Goal: Entertainment & Leisure: Consume media (video, audio)

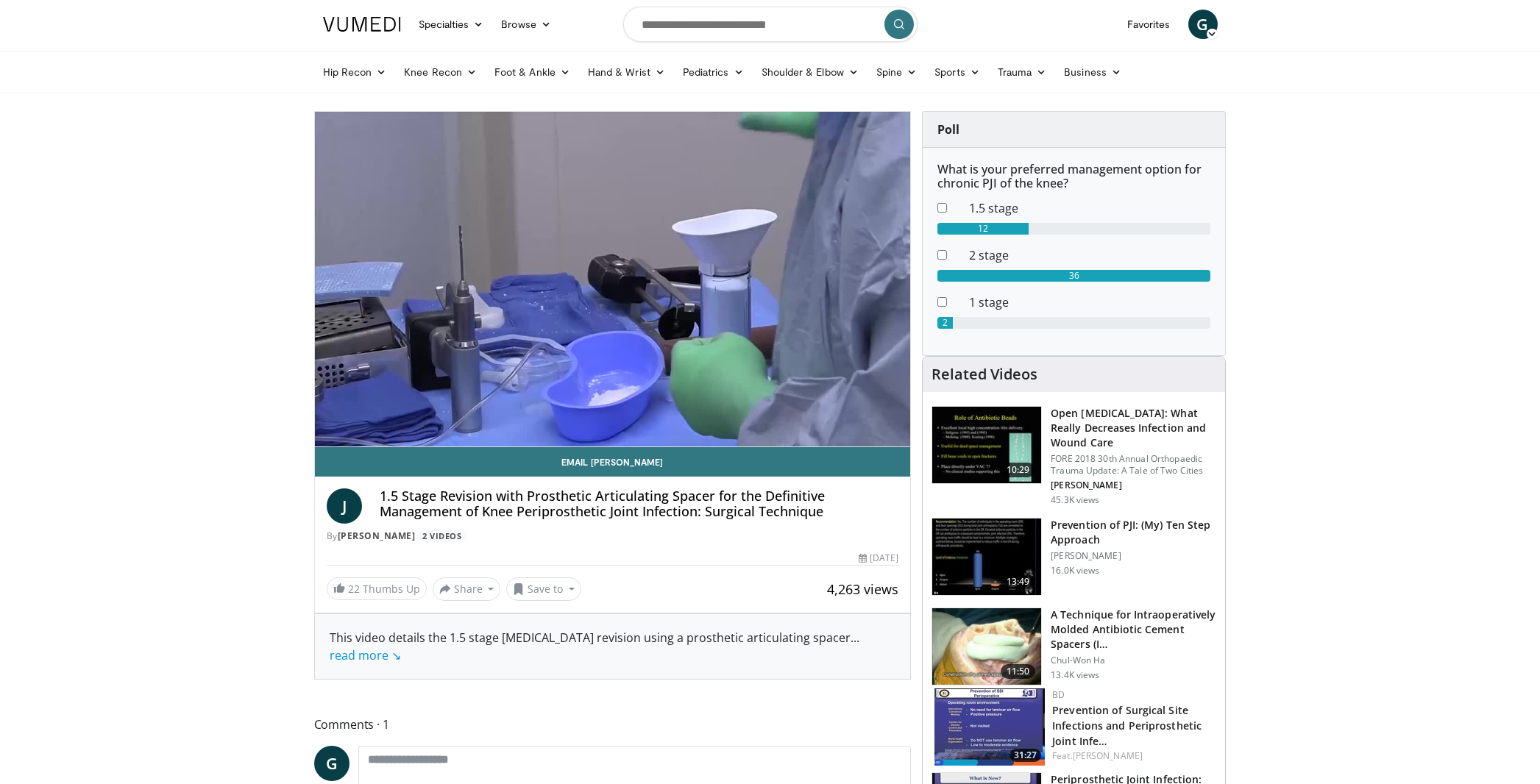
scroll to position [3, 0]
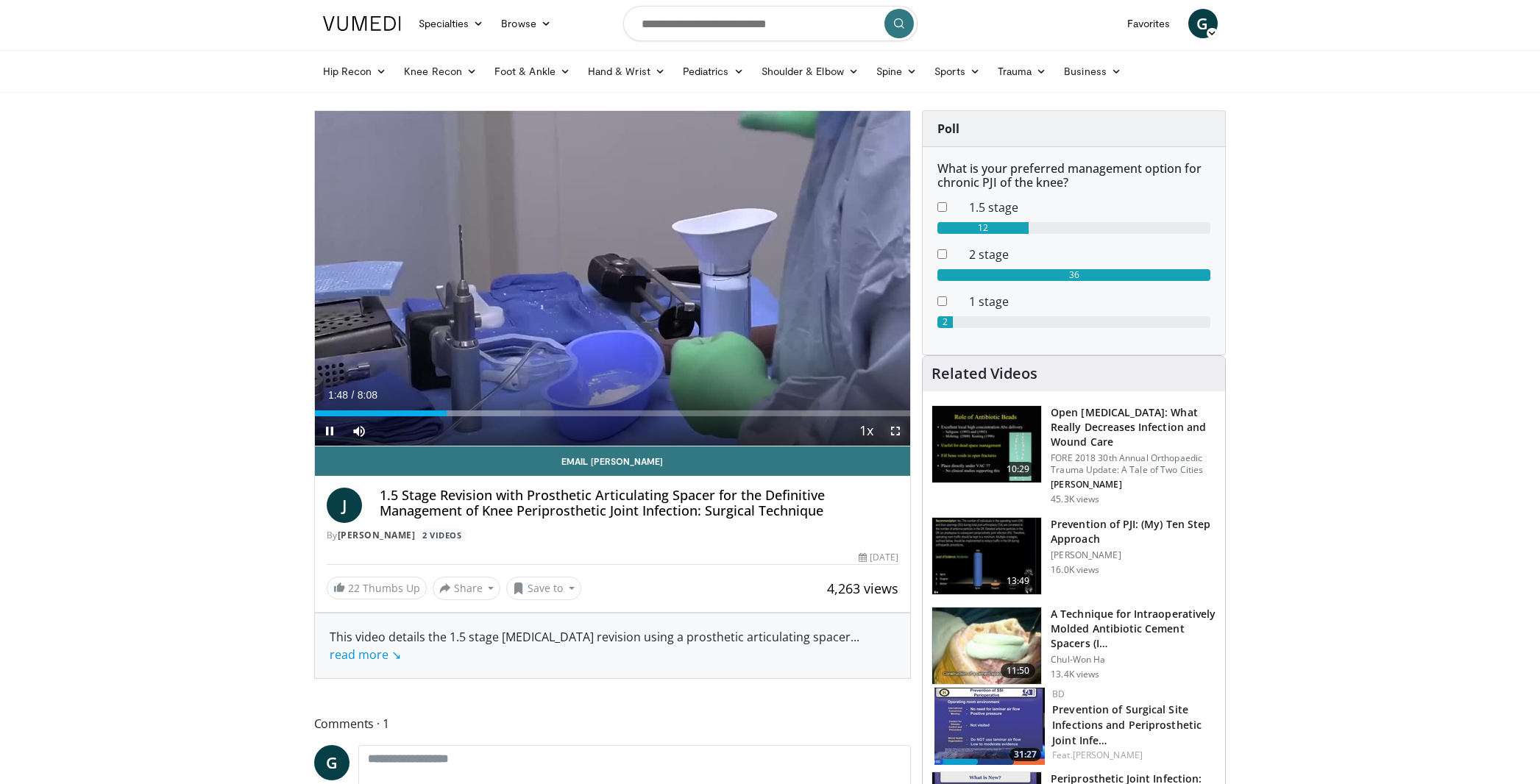
click at [894, 438] on span "Video Player" at bounding box center [896, 432] width 30 height 30
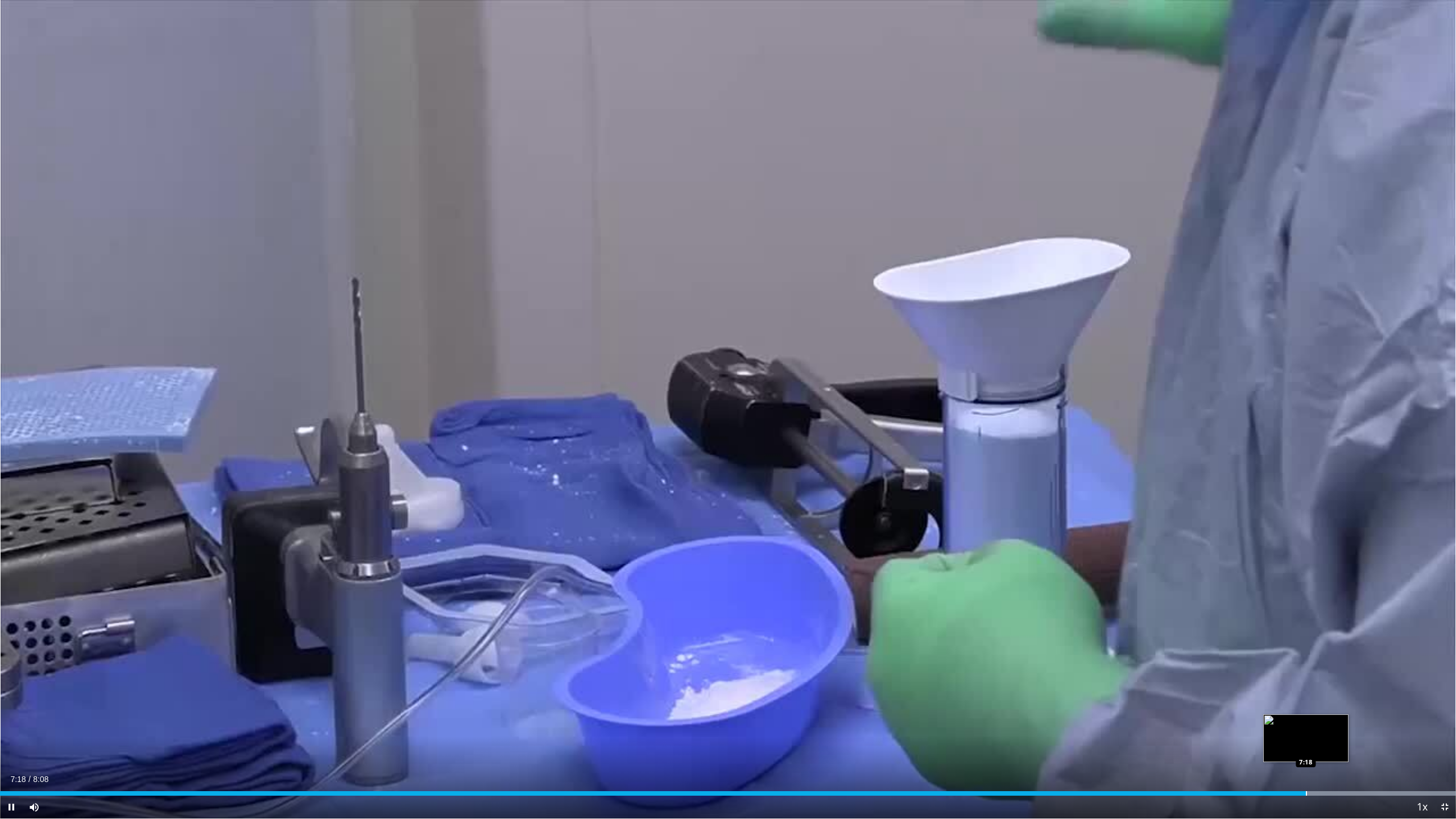
click at [907, 605] on div "Progress Bar" at bounding box center [1306, 793] width 1 height 5
click at [907, 605] on div "Progress Bar" at bounding box center [1323, 793] width 1 height 5
click at [907, 605] on div "Progress Bar" at bounding box center [1318, 793] width 275 height 5
click at [907, 605] on div "Progress Bar" at bounding box center [1362, 793] width 1 height 5
click at [907, 605] on div "Progress Bar" at bounding box center [1383, 793] width 1 height 5
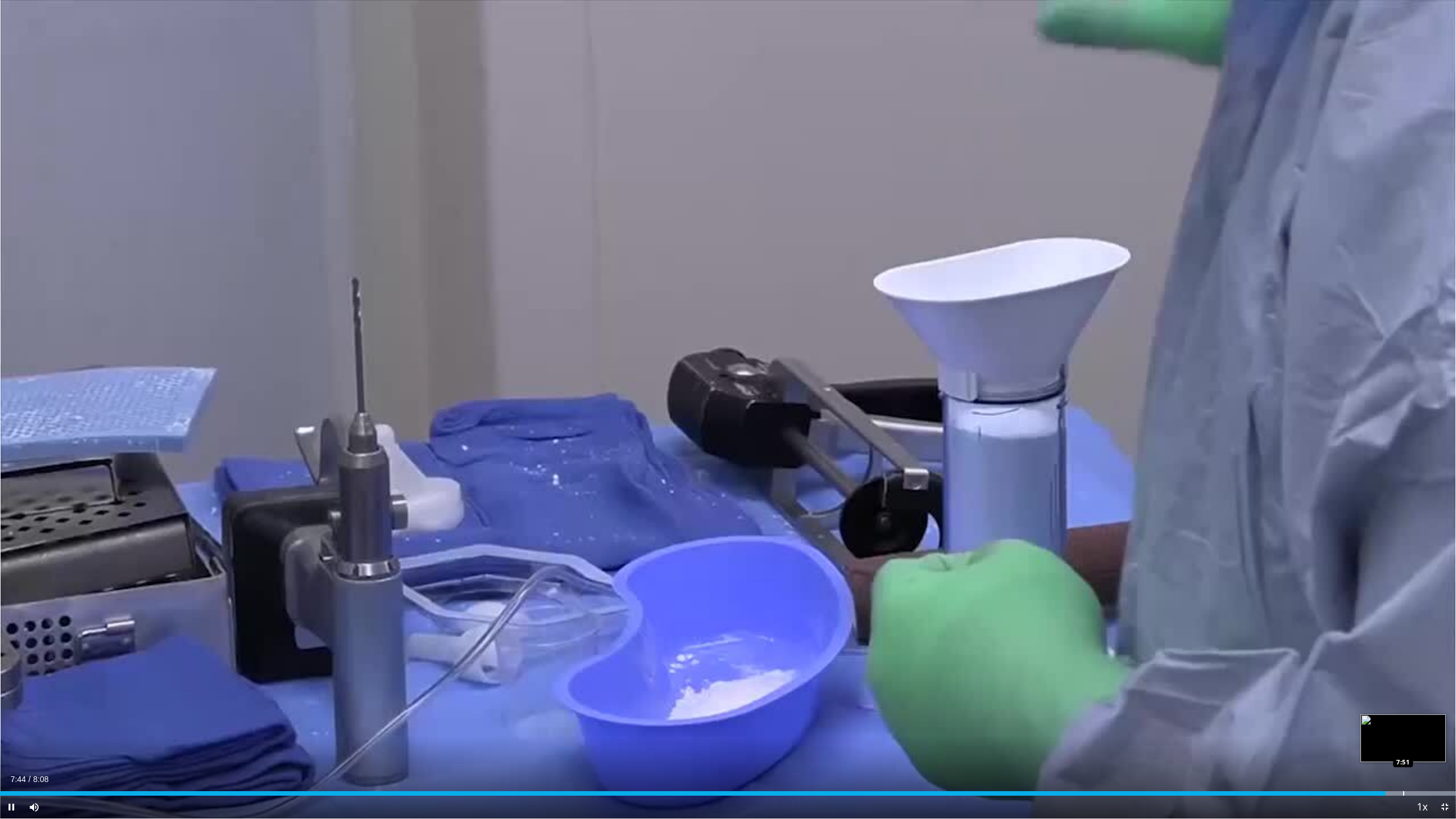
click at [907, 605] on div "Progress Bar" at bounding box center [1403, 793] width 1 height 5
click at [907, 605] on div "Loaded : 100.00% 7:51 7:58" at bounding box center [728, 790] width 1456 height 11
click at [298, 605] on div "Progress Bar" at bounding box center [299, 793] width 1 height 5
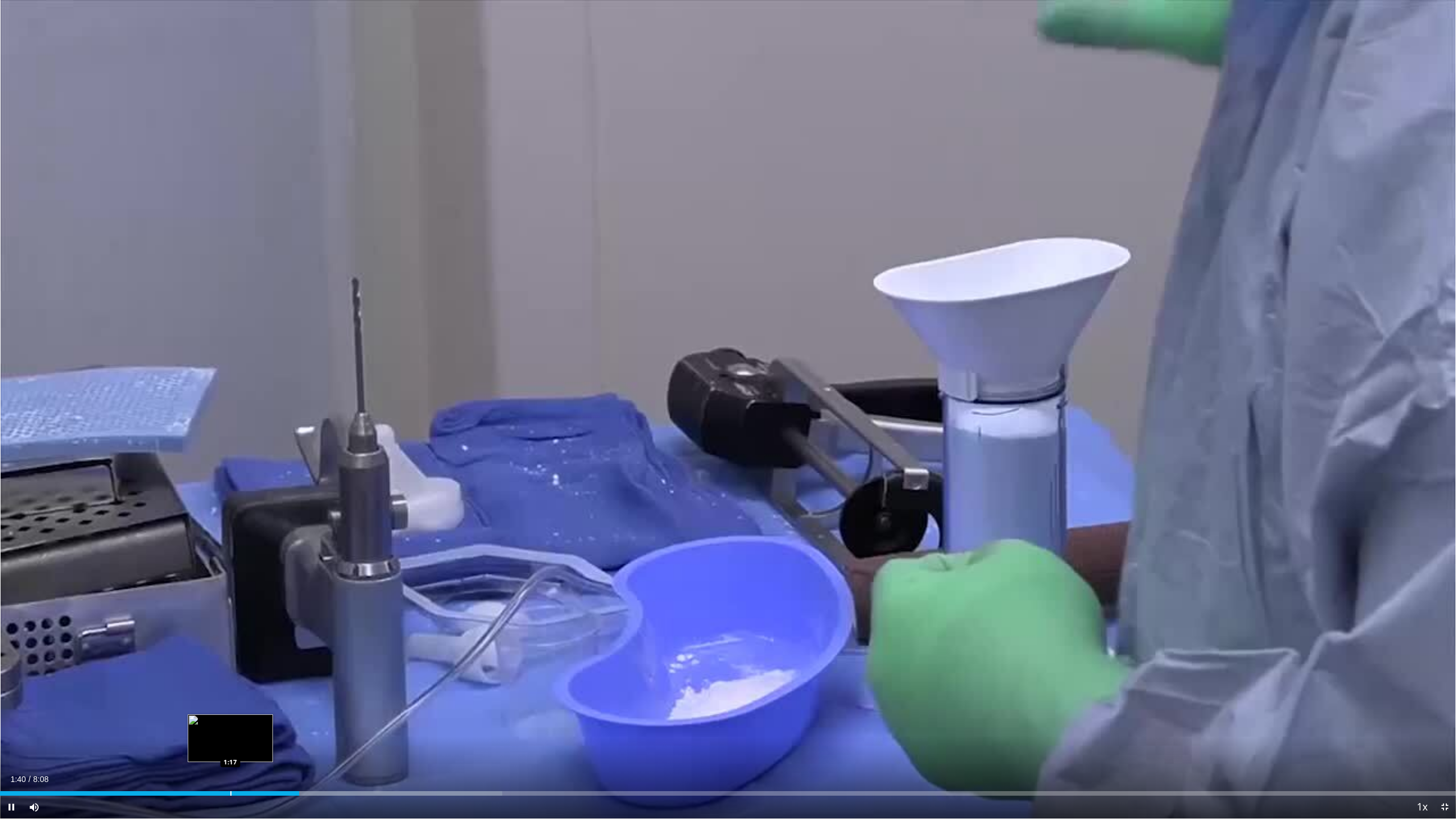
click at [230, 605] on div "Progress Bar" at bounding box center [231, 793] width 1 height 5
click at [107, 605] on div "Progress Bar" at bounding box center [107, 793] width 1 height 5
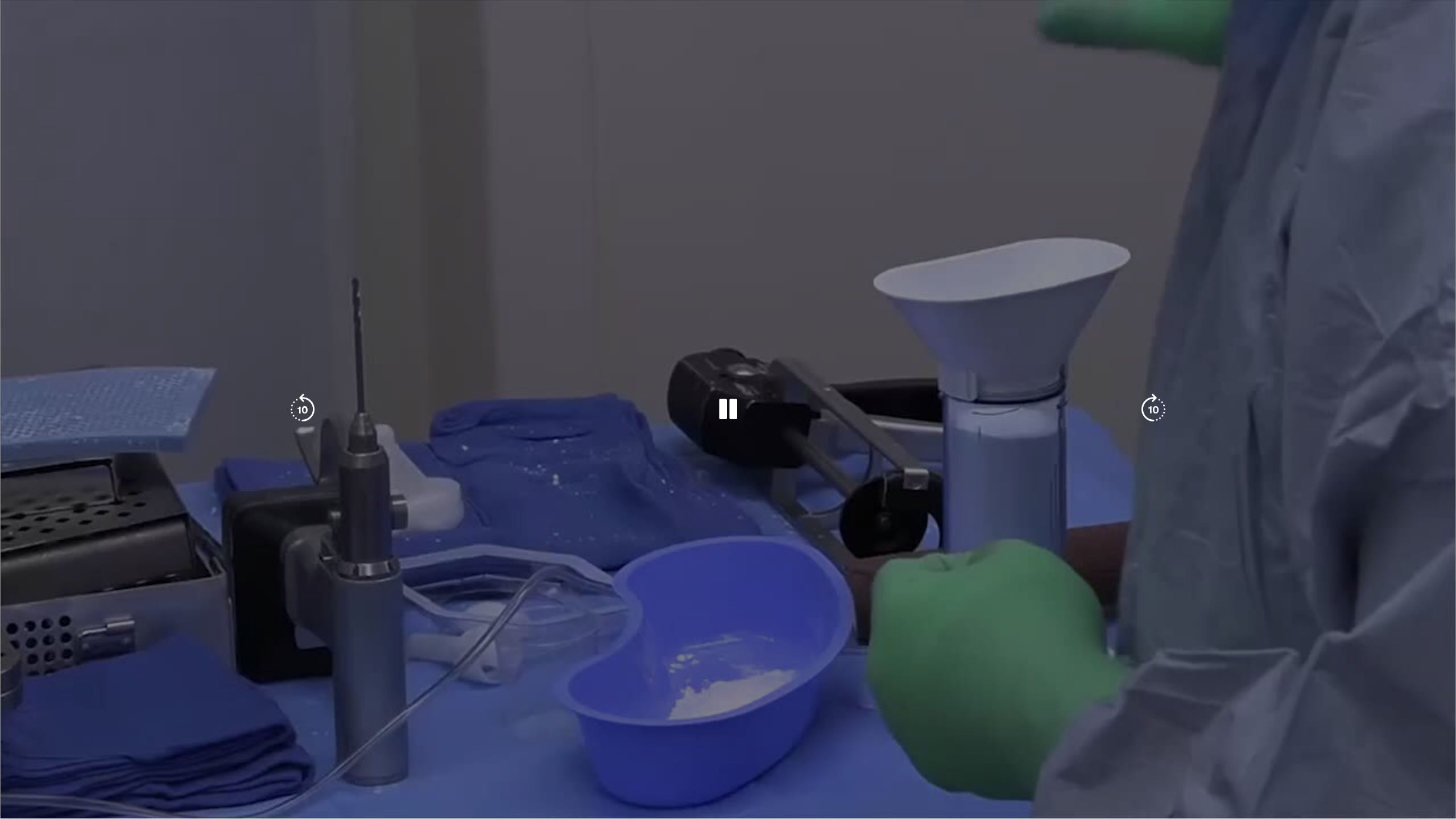
click at [85, 605] on video-js "**********" at bounding box center [728, 410] width 1456 height 819
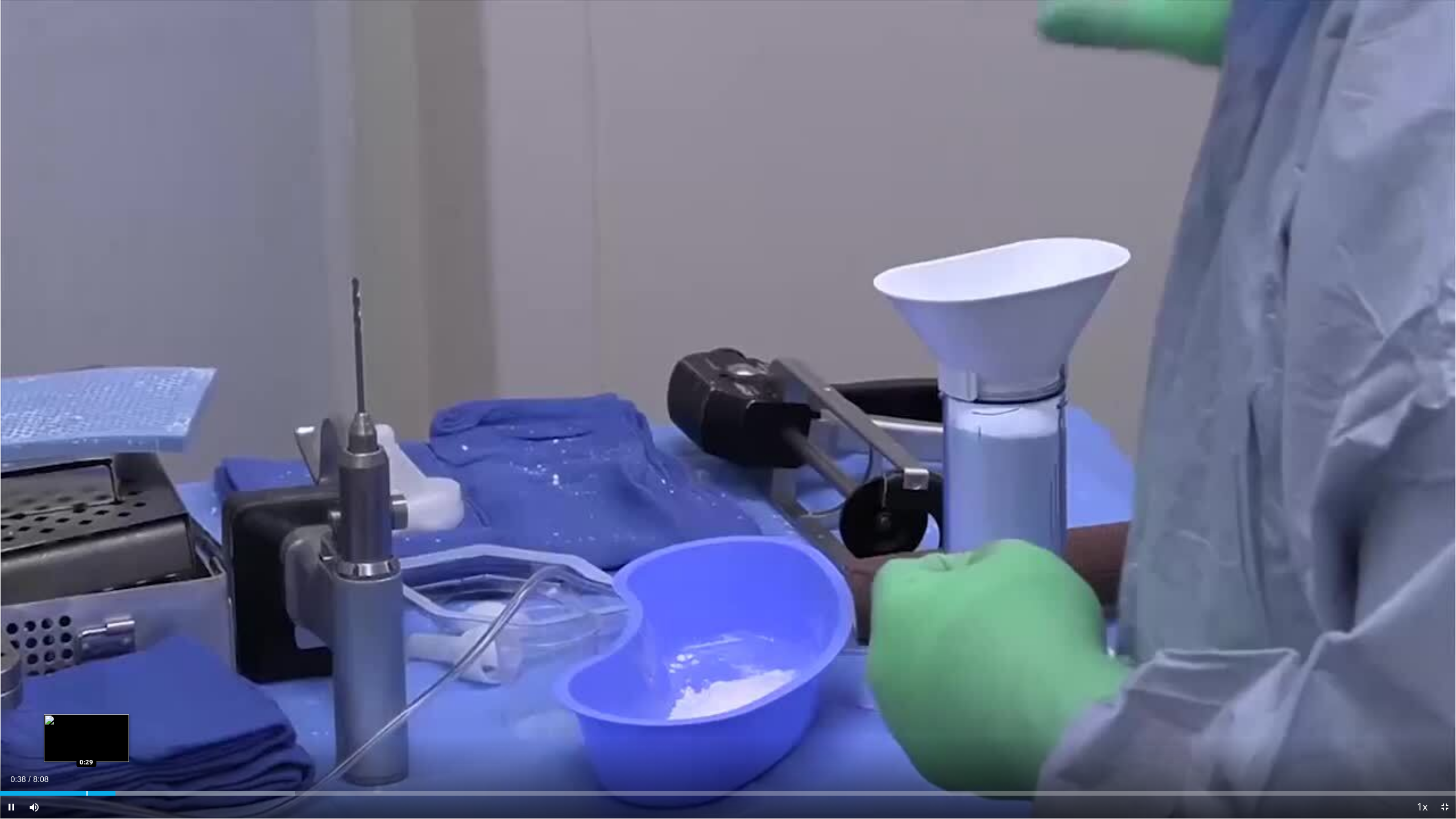
click at [86, 605] on div "Progress Bar" at bounding box center [87, 793] width 1 height 5
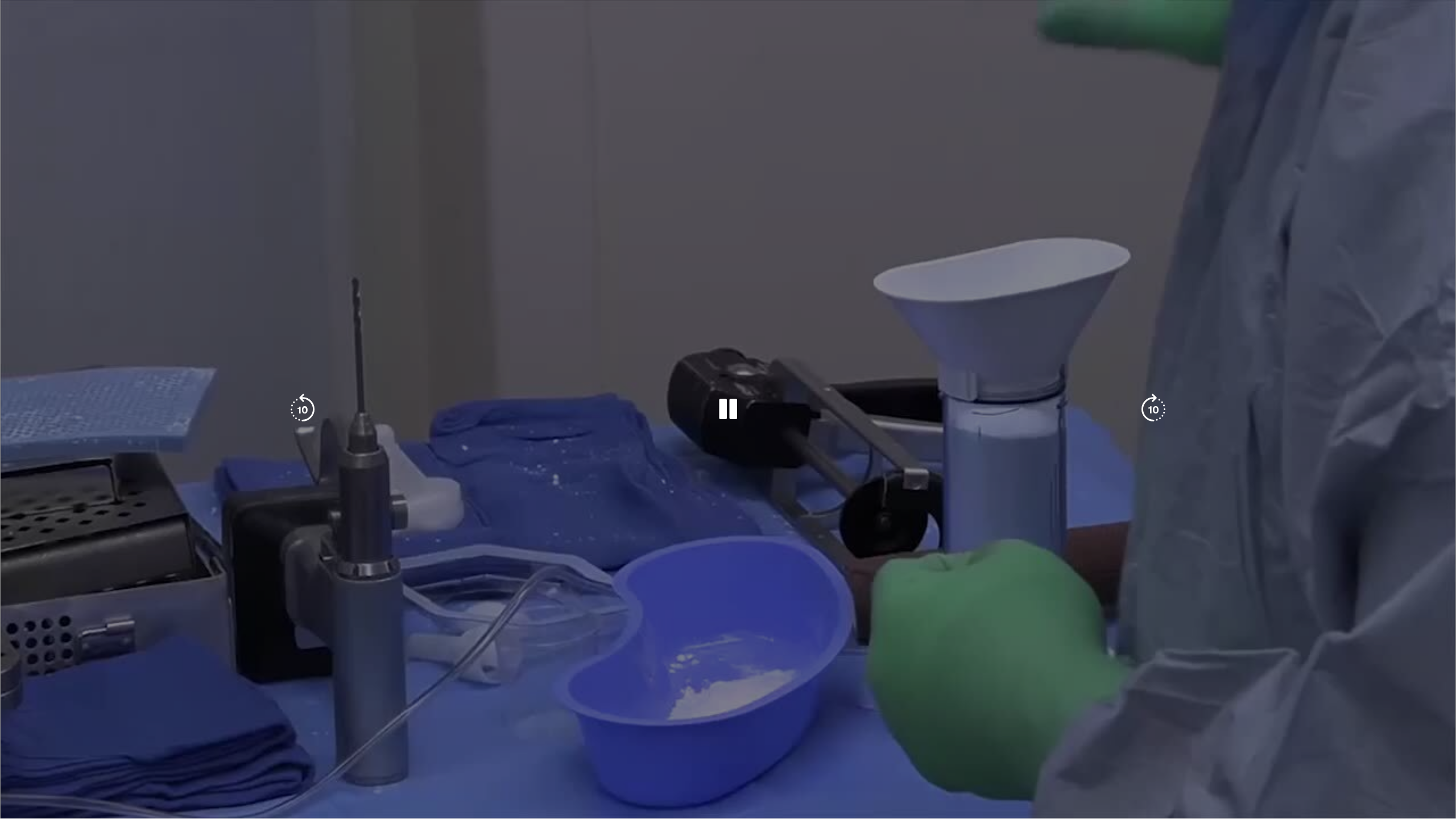
click at [91, 605] on div "10 seconds Tap to unmute" at bounding box center [728, 409] width 1456 height 818
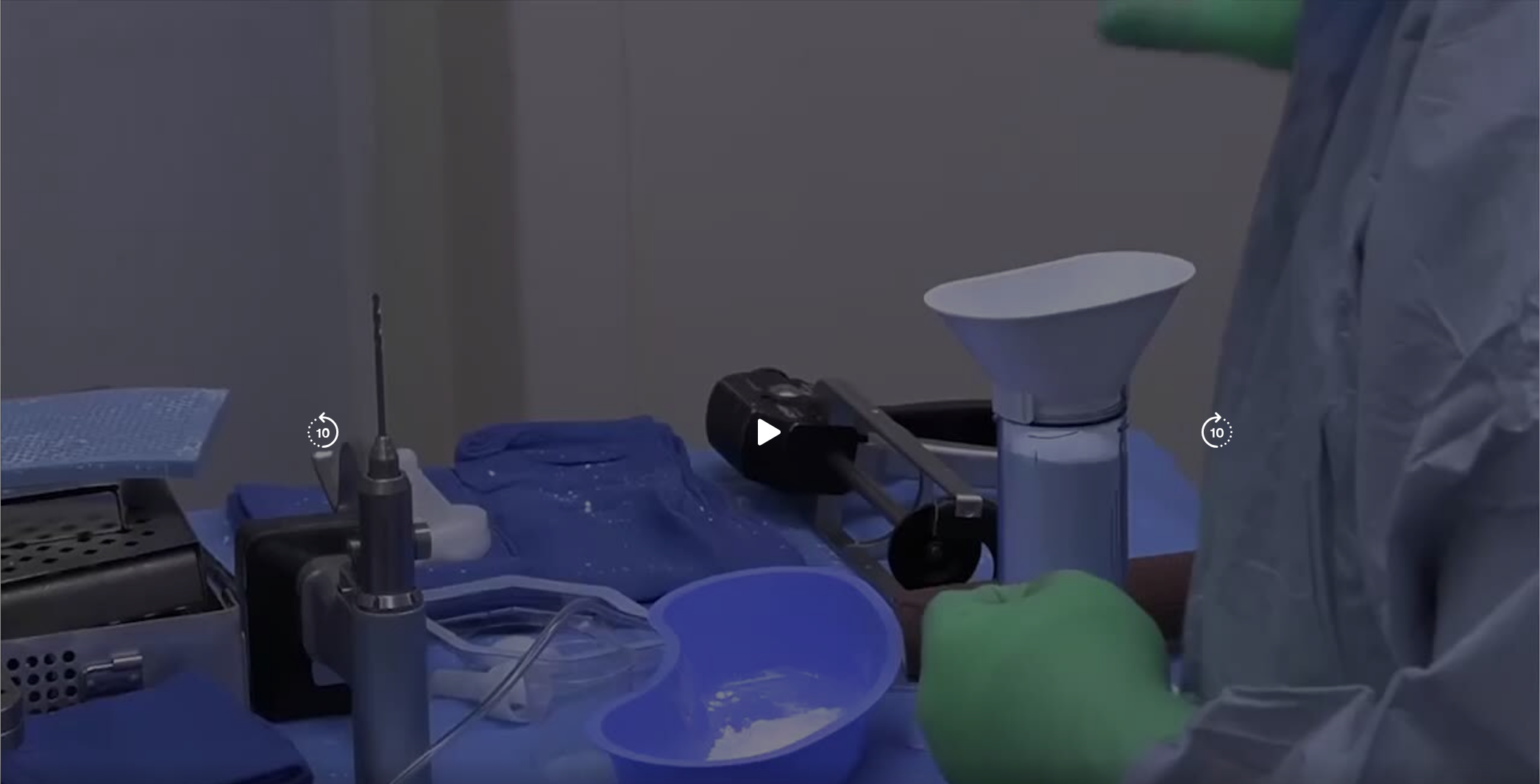
scroll to position [1196, 0]
